Goal: Download file/media

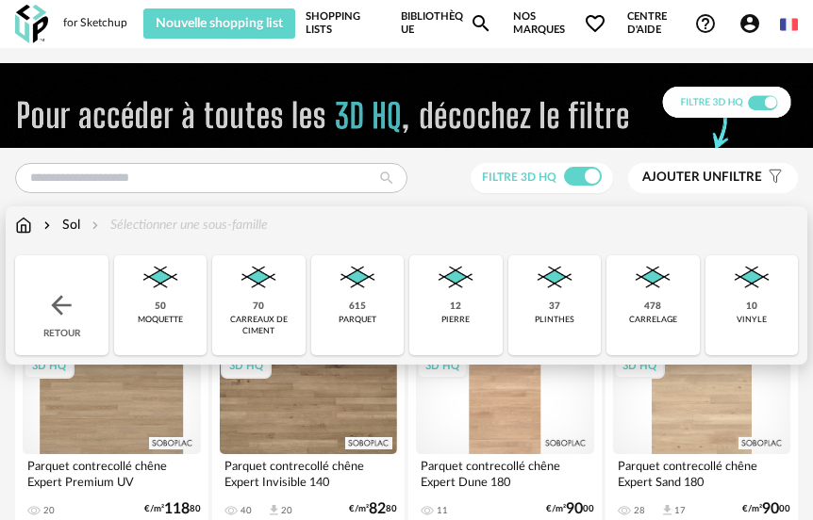
click at [637, 289] on img at bounding box center [652, 277] width 45 height 45
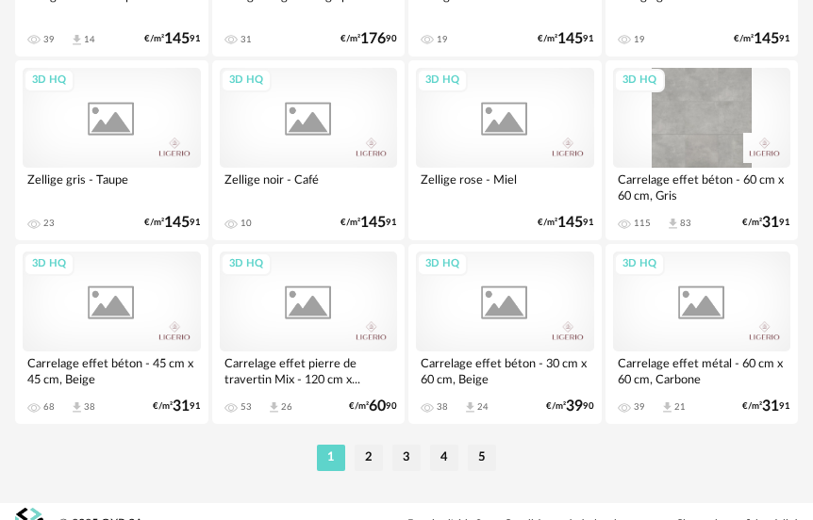
scroll to position [4541, 0]
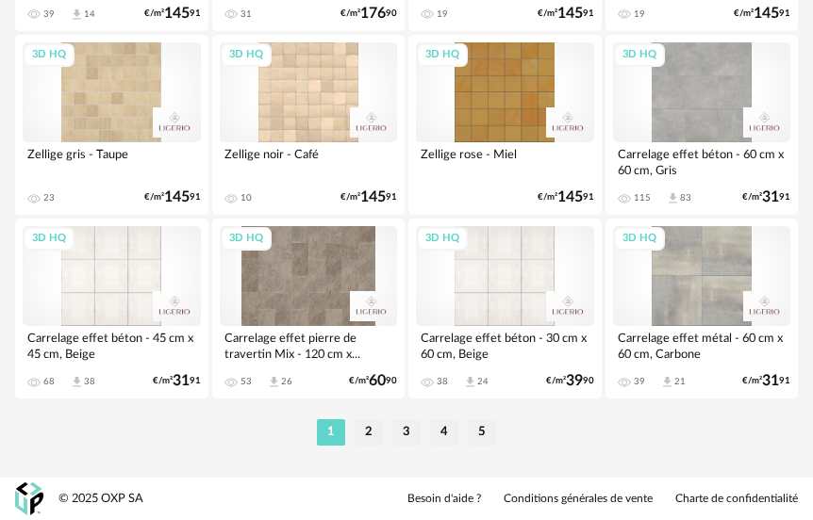
click at [309, 305] on div "3D HQ" at bounding box center [309, 276] width 178 height 100
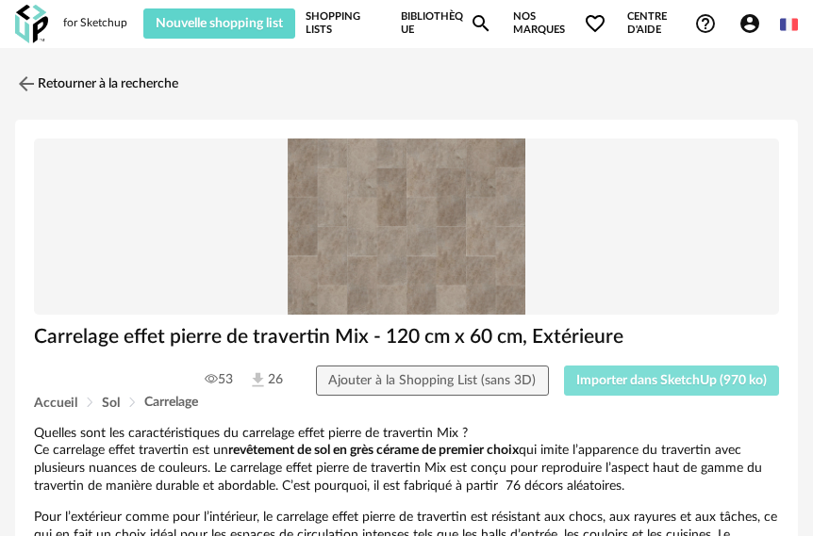
click at [612, 387] on span "Importer dans SketchUp (970 ko)" at bounding box center [671, 380] width 190 height 13
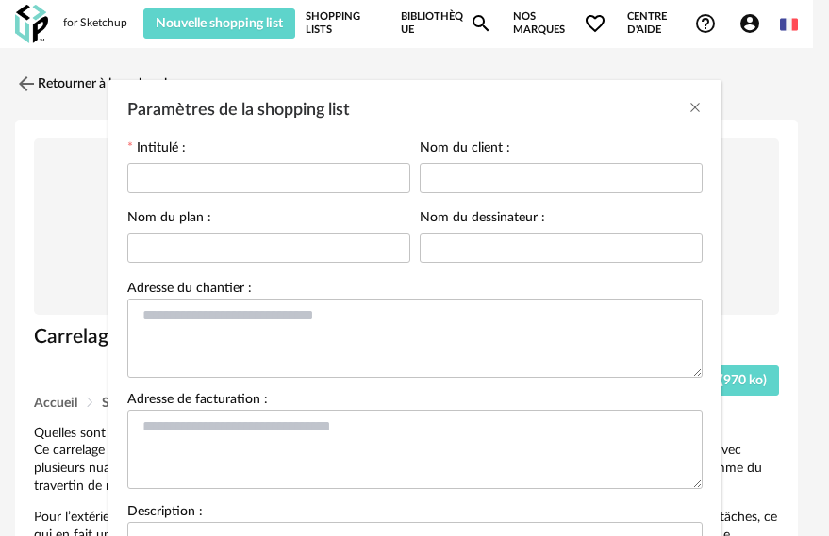
click at [252, 193] on div "Paramètres de la shopping list" at bounding box center [268, 177] width 283 height 38
click at [255, 183] on input "Paramètres de la shopping list" at bounding box center [268, 178] width 283 height 30
type input "*****"
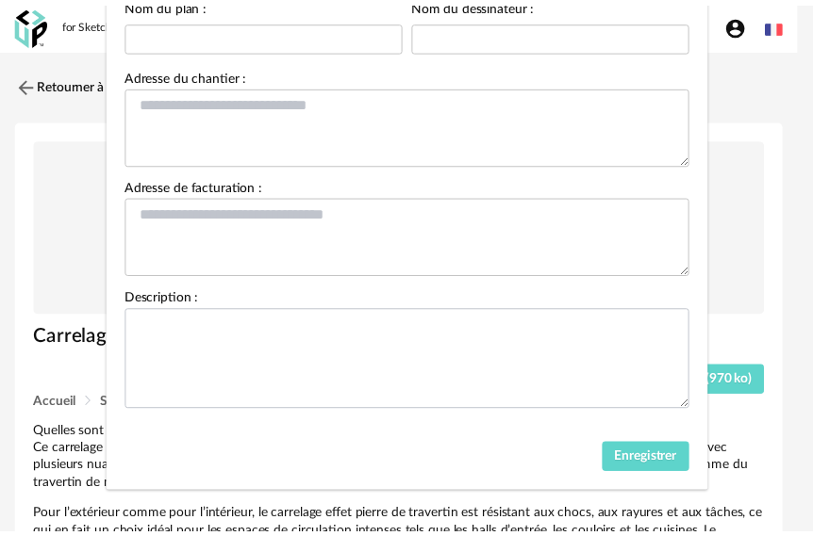
scroll to position [218, 0]
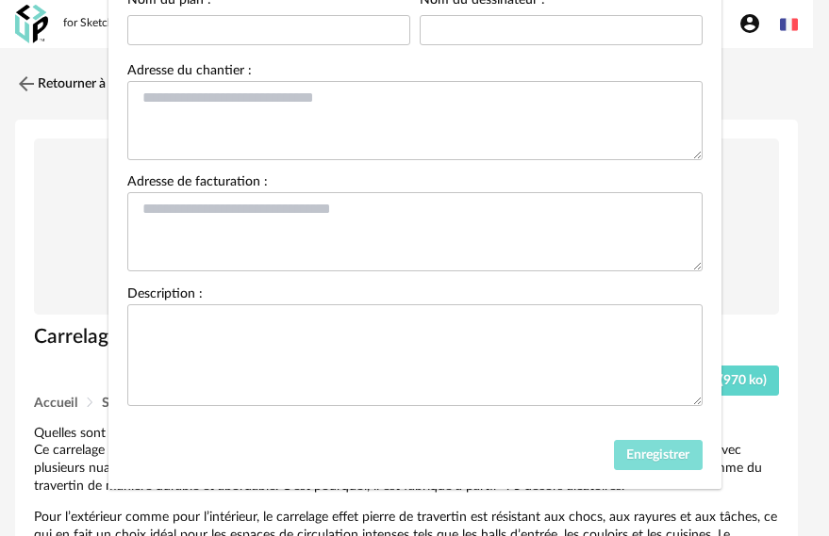
click at [627, 454] on span "Enregistrer" at bounding box center [657, 455] width 63 height 13
